Goal: Transaction & Acquisition: Book appointment/travel/reservation

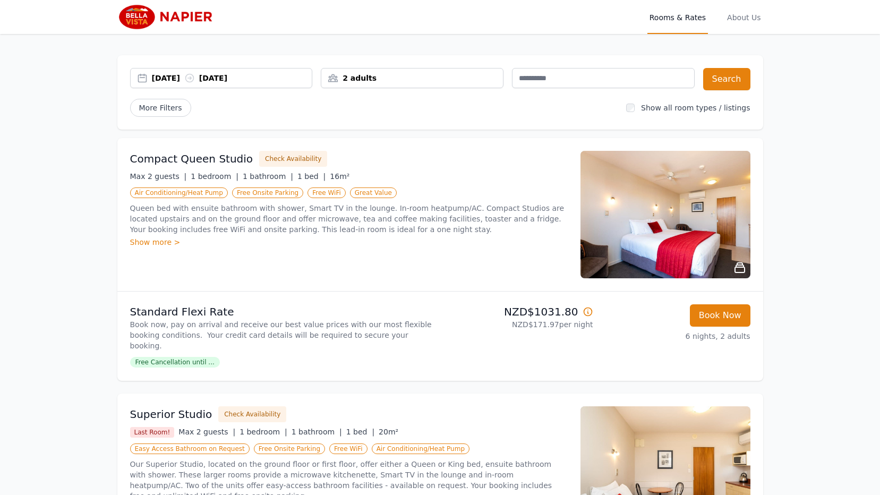
click at [379, 79] on div "2 adults" at bounding box center [412, 78] width 182 height 11
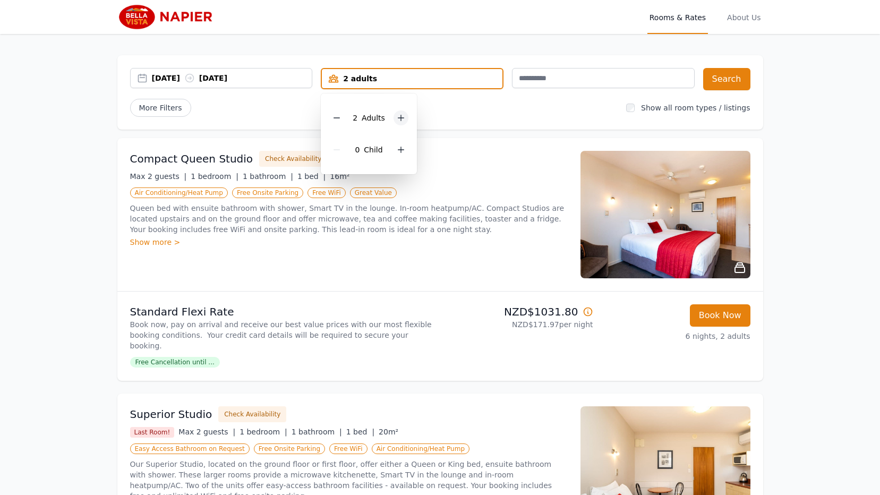
click at [398, 115] on icon at bounding box center [401, 118] width 8 height 8
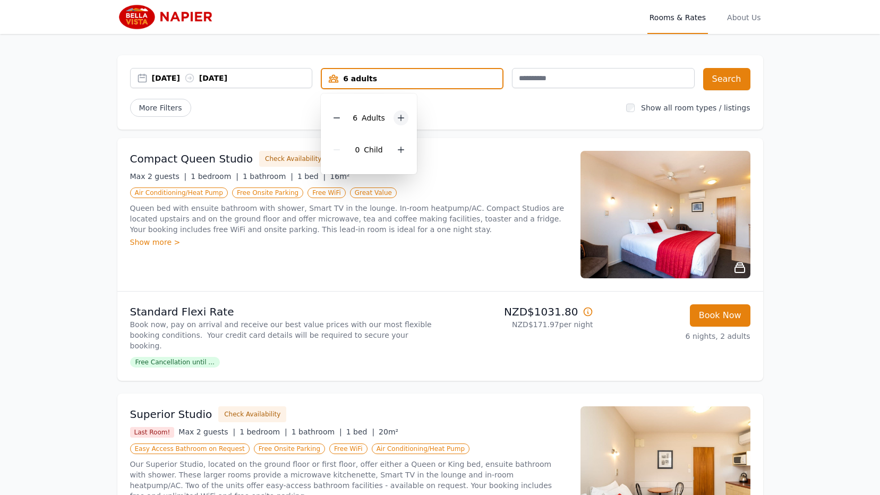
click at [398, 115] on icon at bounding box center [401, 118] width 8 height 8
click at [338, 115] on icon at bounding box center [336, 118] width 8 height 8
click at [720, 81] on button "Search" at bounding box center [726, 79] width 47 height 22
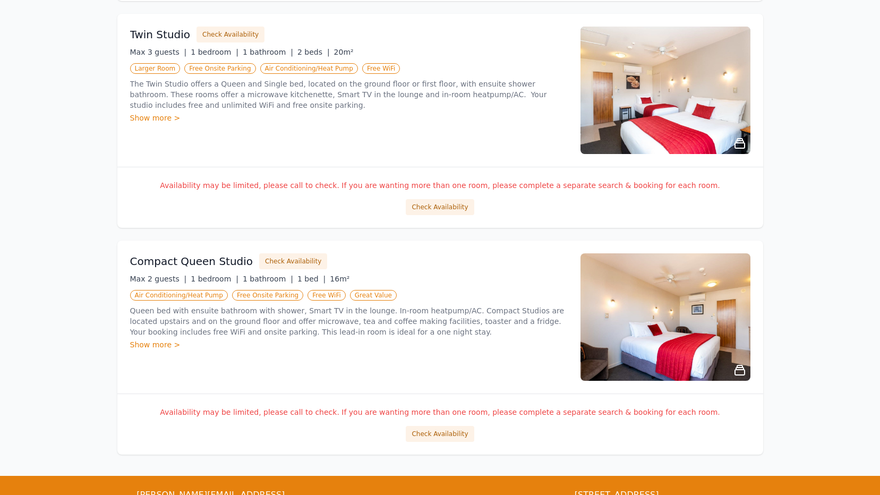
scroll to position [720, 0]
